Goal: Information Seeking & Learning: Find specific fact

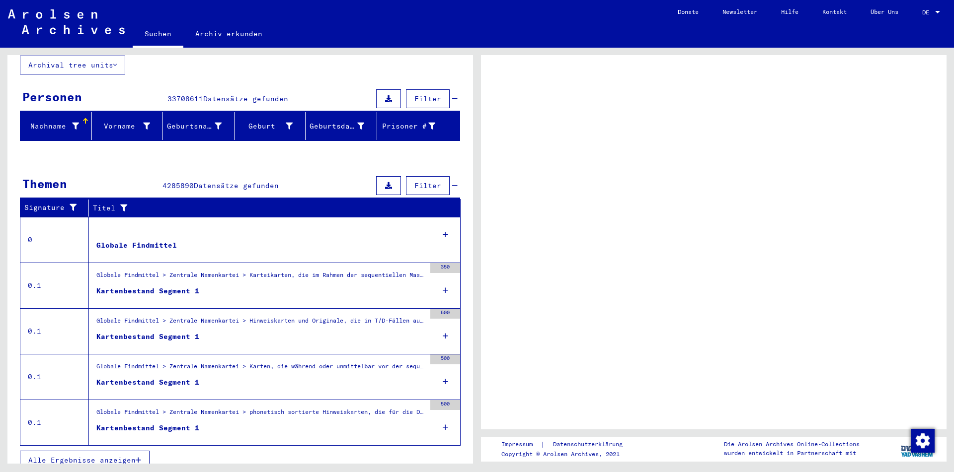
scroll to position [72, 0]
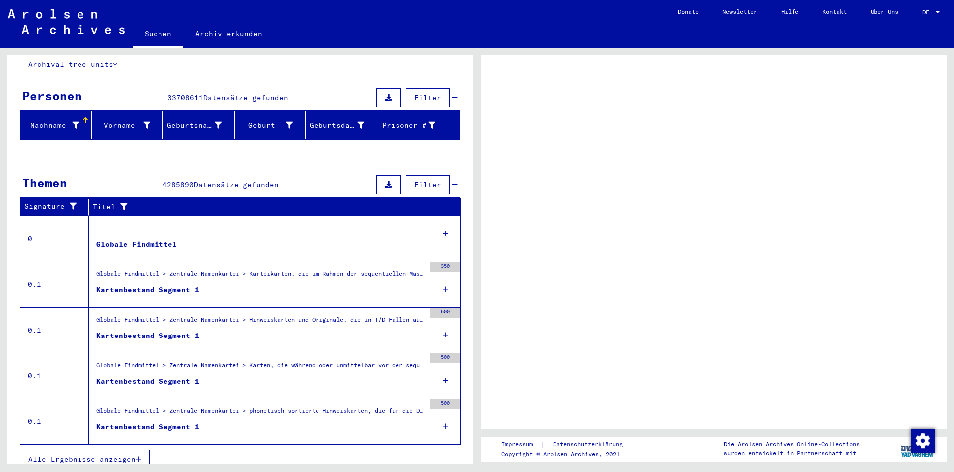
click at [101, 455] on span "Alle Ergebnisse anzeigen" at bounding box center [81, 459] width 107 height 9
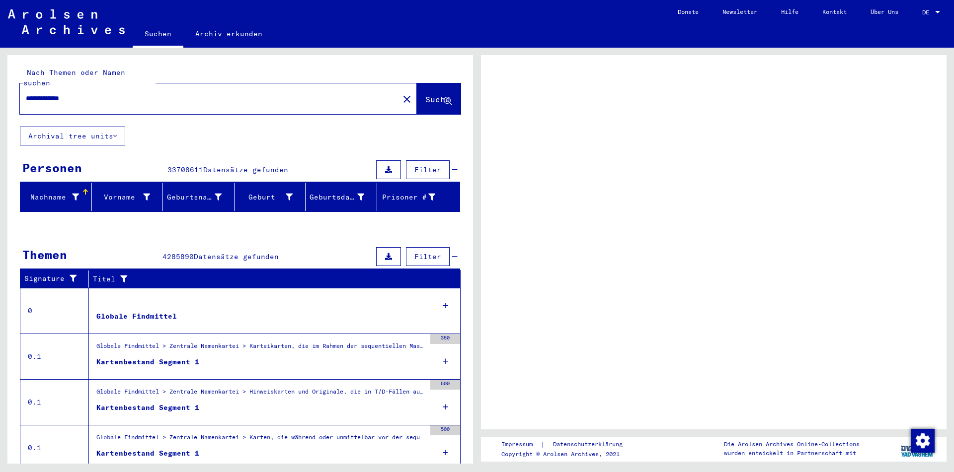
click at [932, 12] on span "DE" at bounding box center [927, 12] width 11 height 7
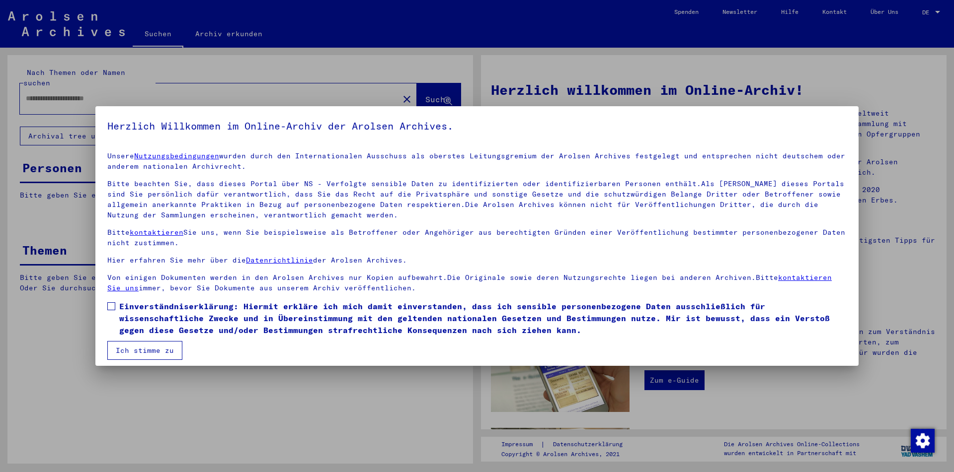
type input "**********"
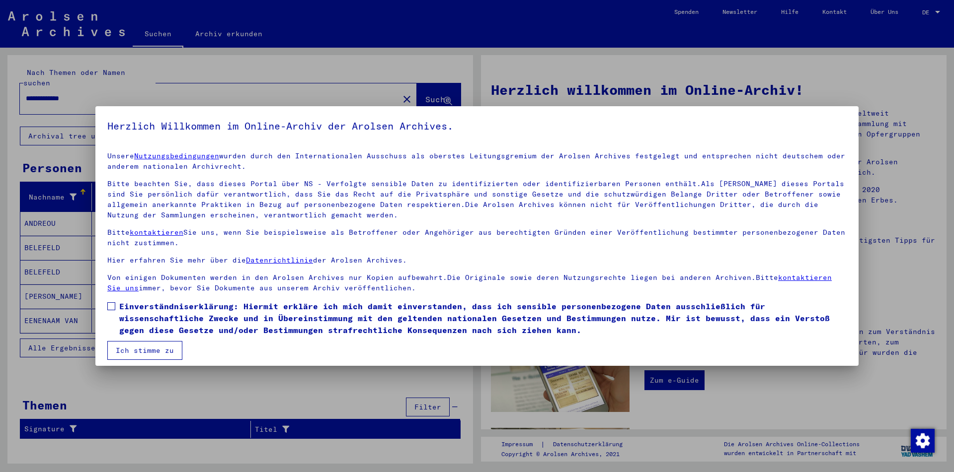
click at [157, 350] on button "Ich stimme zu" at bounding box center [144, 350] width 75 height 19
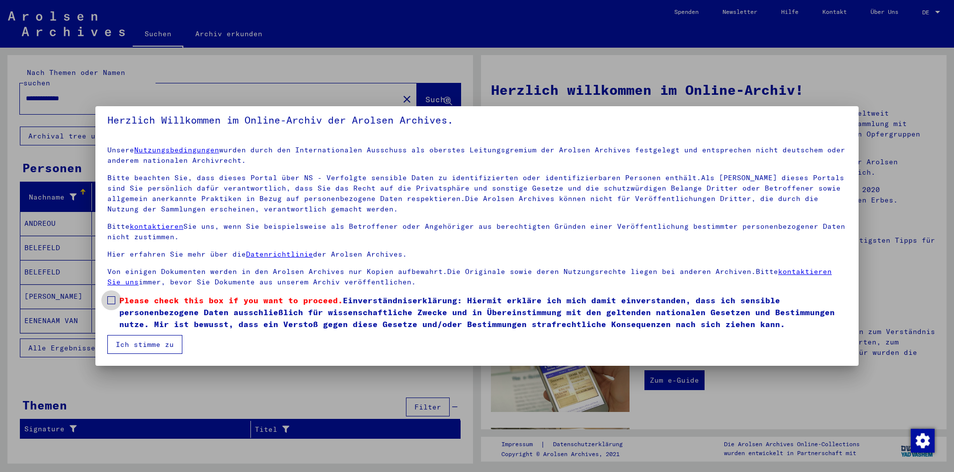
click at [115, 303] on label "Please check this box if you want to proceed. Einverständniserklärung: Hiermit …" at bounding box center [476, 313] width 739 height 36
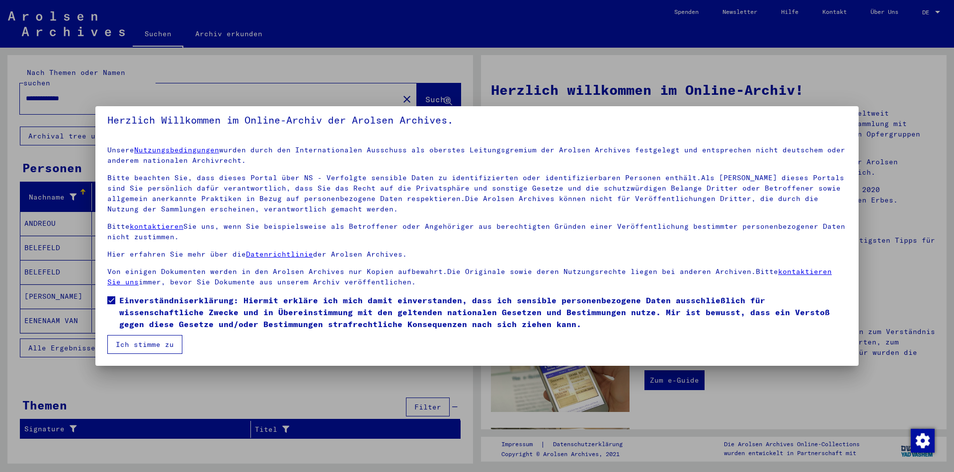
click at [155, 346] on button "Ich stimme zu" at bounding box center [144, 344] width 75 height 19
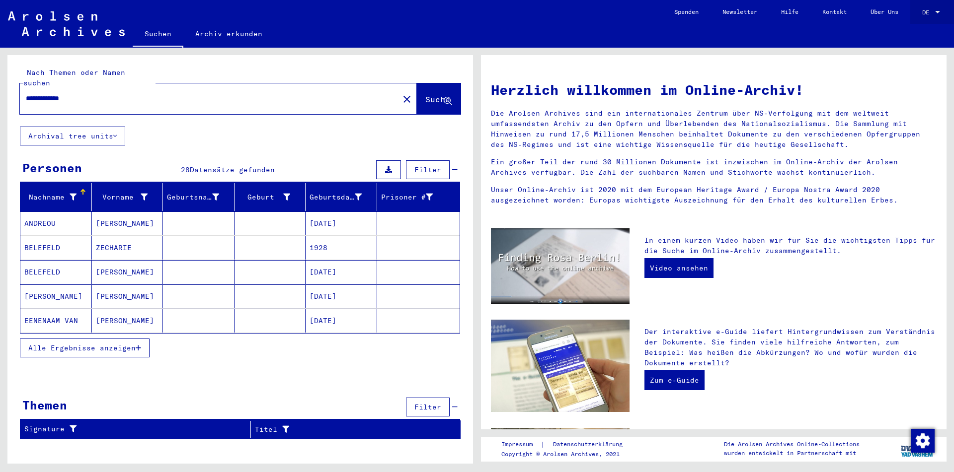
click at [934, 12] on div at bounding box center [937, 12] width 9 height 7
click at [905, 17] on span "English" at bounding box center [912, 17] width 24 height 7
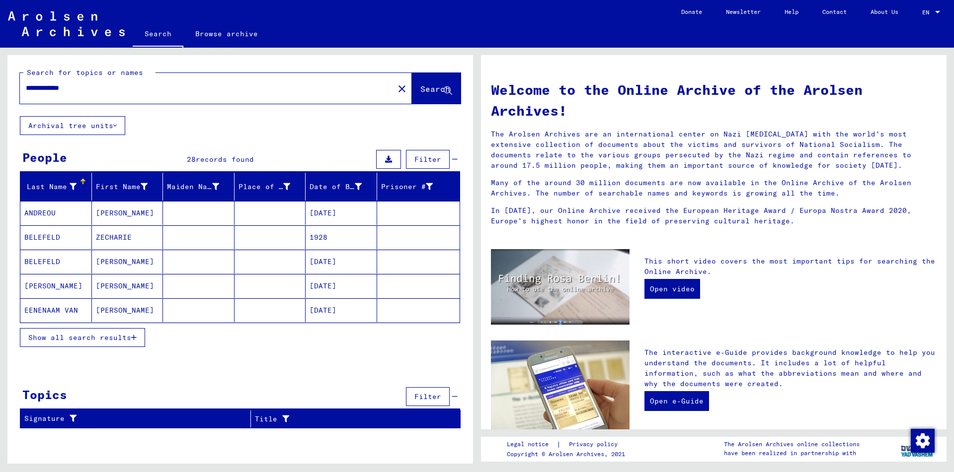
click at [128, 335] on span "Show all search results" at bounding box center [79, 337] width 103 height 9
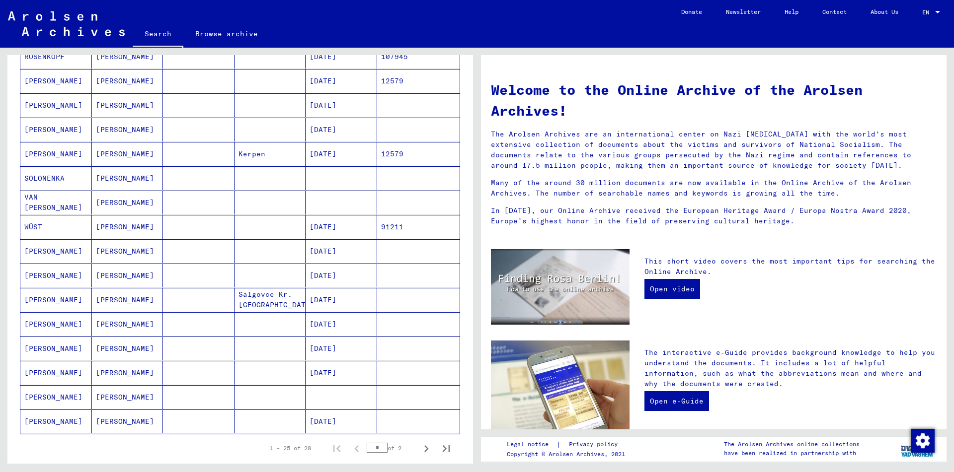
scroll to position [429, 0]
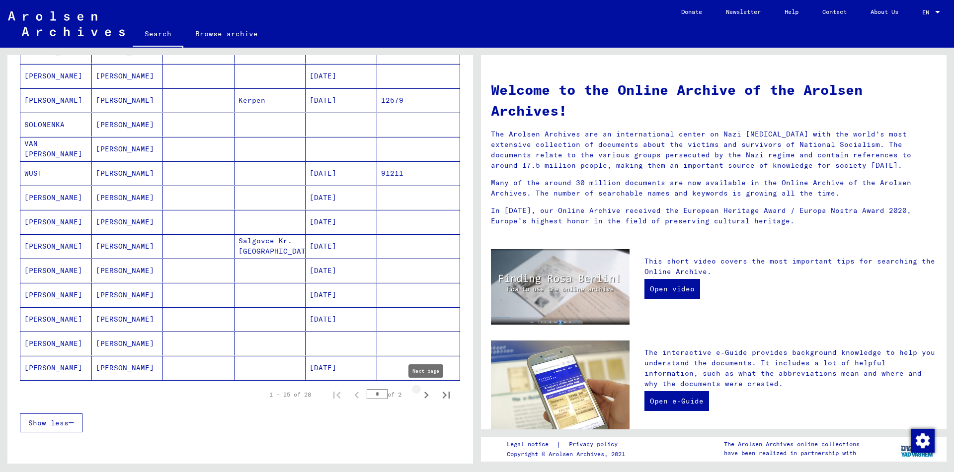
click at [427, 401] on icon "Next page" at bounding box center [426, 395] width 14 height 14
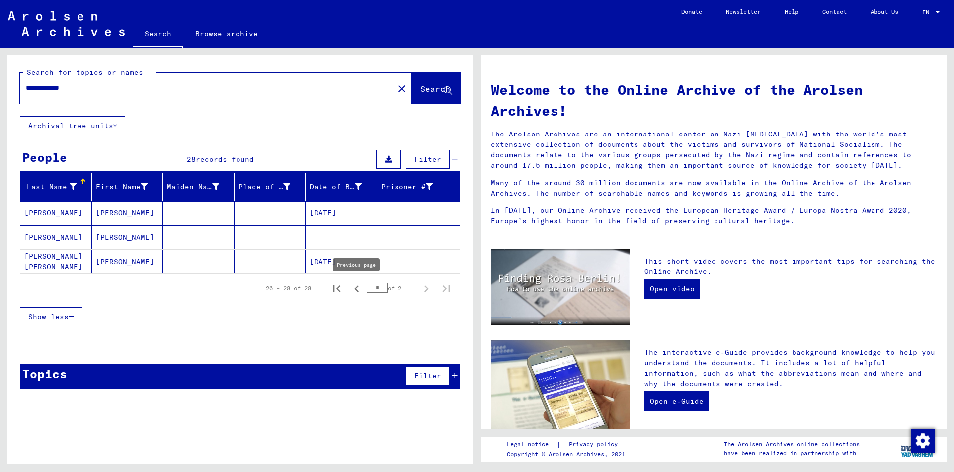
click at [355, 289] on icon "Previous page" at bounding box center [357, 289] width 14 height 14
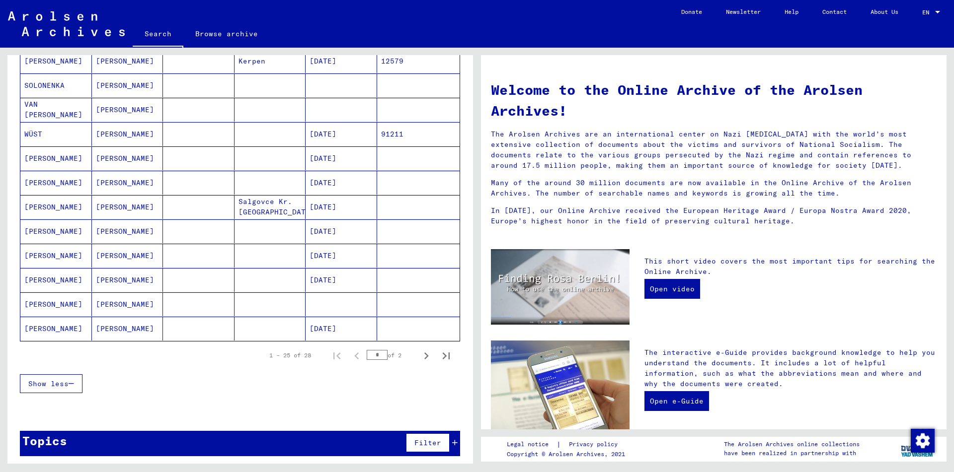
scroll to position [472, 0]
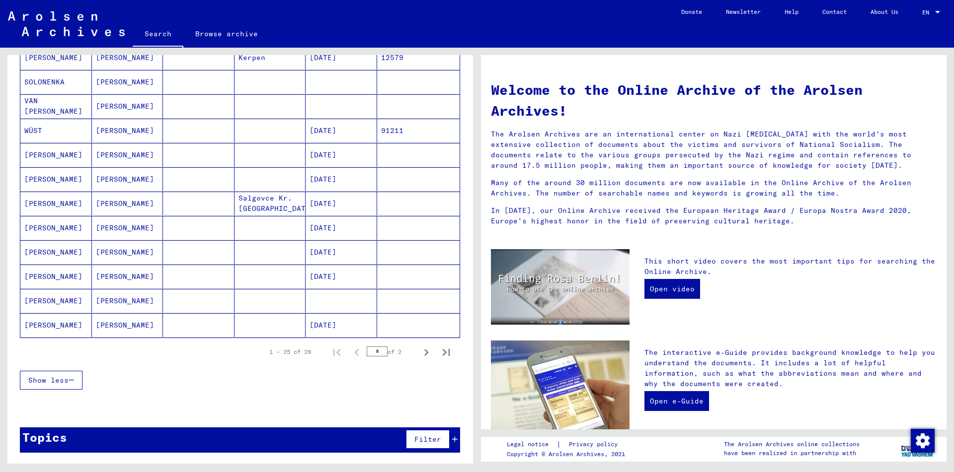
drag, startPoint x: 98, startPoint y: 303, endPoint x: 265, endPoint y: 306, distance: 166.9
click at [112, 301] on mat-cell "[PERSON_NAME]" at bounding box center [128, 301] width 72 height 24
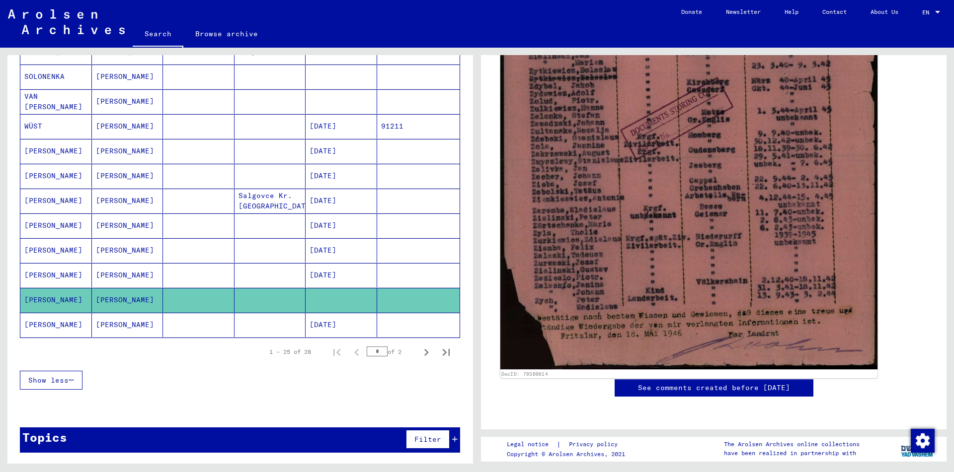
scroll to position [368, 0]
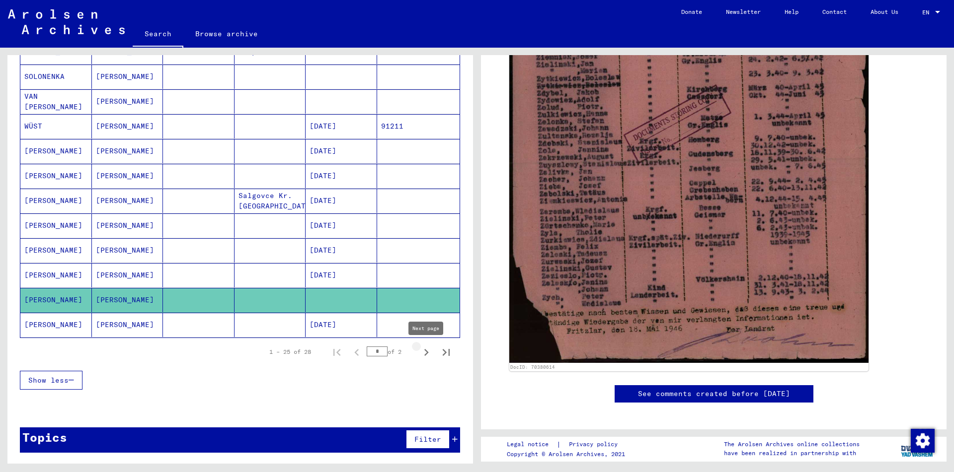
click at [424, 347] on icon "Next page" at bounding box center [426, 353] width 14 height 14
type input "*"
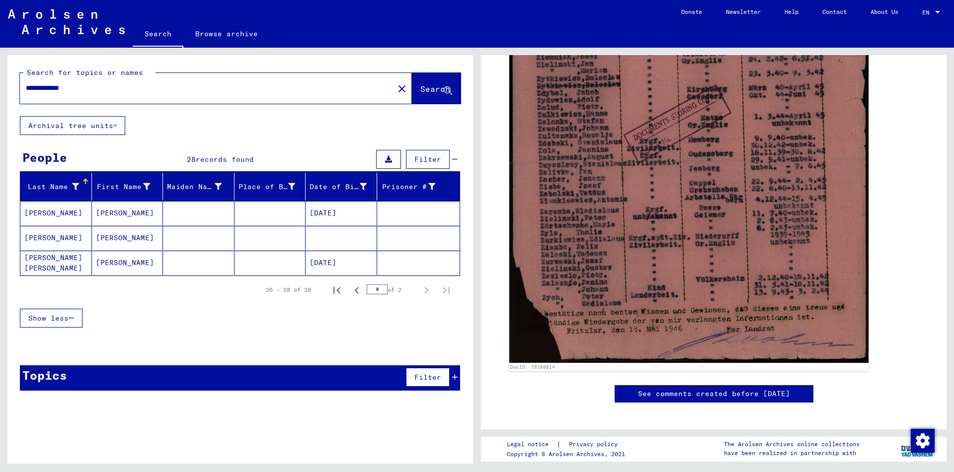
click at [54, 235] on mat-cell "[PERSON_NAME]" at bounding box center [56, 238] width 72 height 24
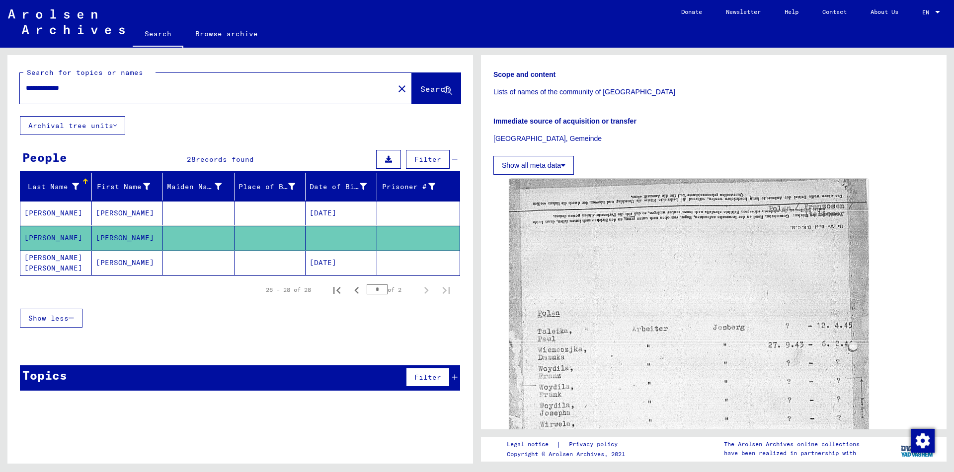
scroll to position [107, 0]
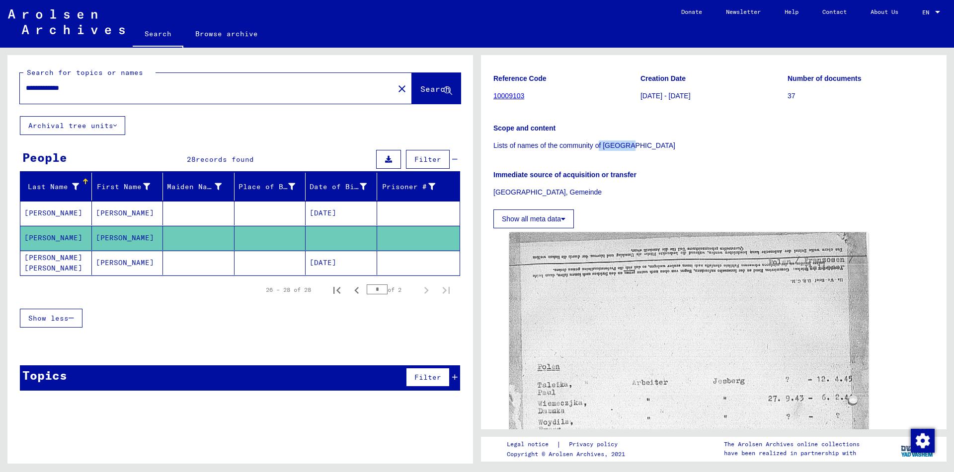
drag, startPoint x: 639, startPoint y: 154, endPoint x: 598, endPoint y: 145, distance: 42.1
click at [598, 145] on div "Reference Code 10009103 Creation Date [DATE] - [DATE] Number of documents 37 Sc…" at bounding box center [713, 148] width 441 height 162
click at [598, 145] on p "Lists of names of the community of [GEOGRAPHIC_DATA]" at bounding box center [713, 146] width 441 height 10
drag, startPoint x: 653, startPoint y: 147, endPoint x: 603, endPoint y: 146, distance: 50.2
click at [603, 146] on p "Lists of names of the community of [GEOGRAPHIC_DATA]" at bounding box center [713, 146] width 441 height 10
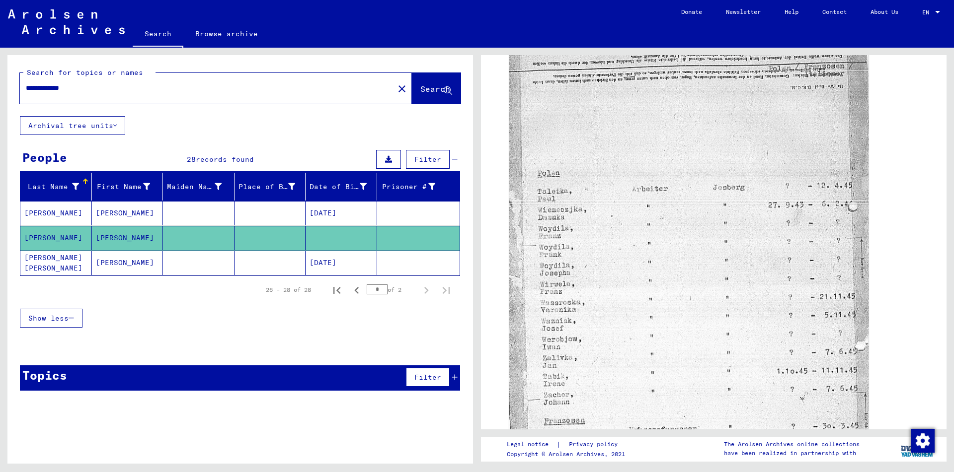
scroll to position [322, 0]
